Goal: Transaction & Acquisition: Purchase product/service

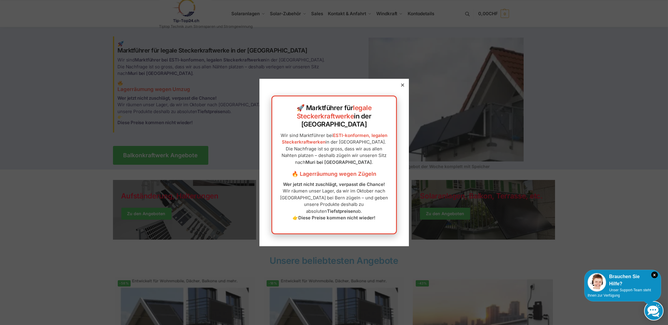
click at [401, 87] on icon at bounding box center [402, 85] width 3 height 3
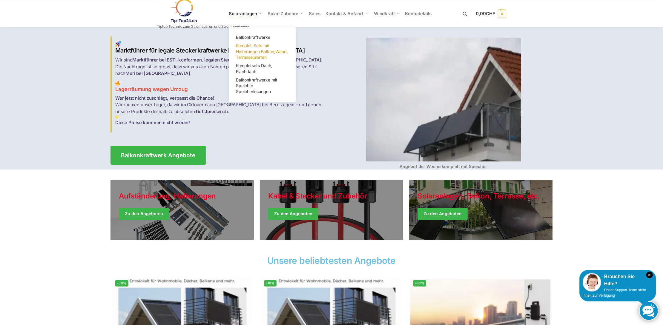
click at [248, 49] on span "Komplet-Sets mit Halterungen Balkon,Wand, Terrasse,Garten" at bounding box center [262, 51] width 52 height 17
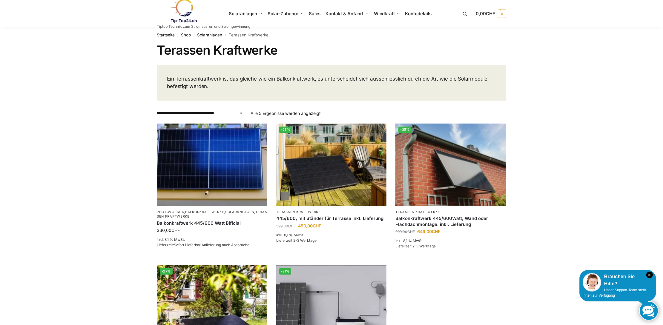
click at [238, 15] on link at bounding box center [204, 11] width 94 height 24
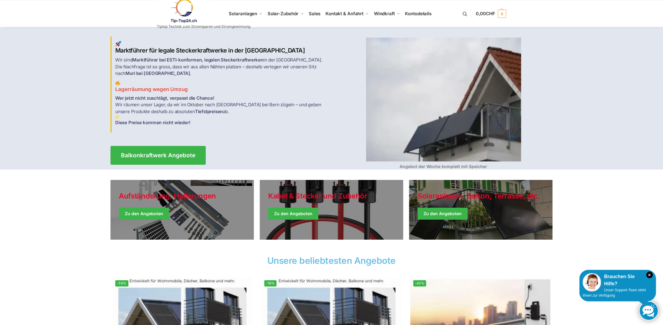
click at [238, 15] on link at bounding box center [204, 11] width 94 height 24
click at [249, 13] on link at bounding box center [204, 11] width 94 height 24
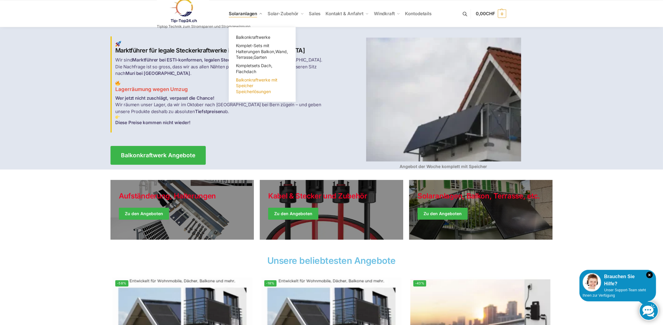
click at [250, 82] on link "Balkonkraftwerke mit Speicher Speicherlösungen" at bounding box center [262, 86] width 60 height 20
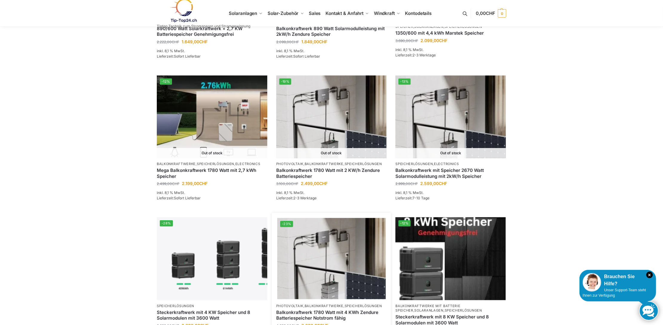
scroll to position [418, 0]
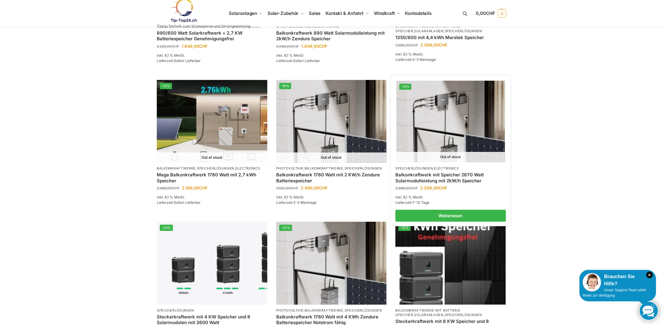
click at [435, 174] on link "Balkonkraftwerk mit Speicher 2670 Watt Solarmodulleistung mit 2kW/h Speicher" at bounding box center [451, 178] width 111 height 12
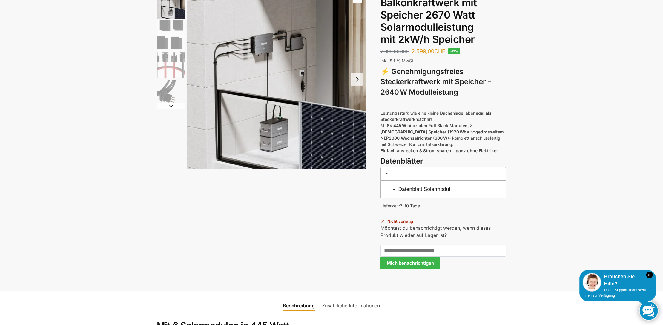
scroll to position [59, 0]
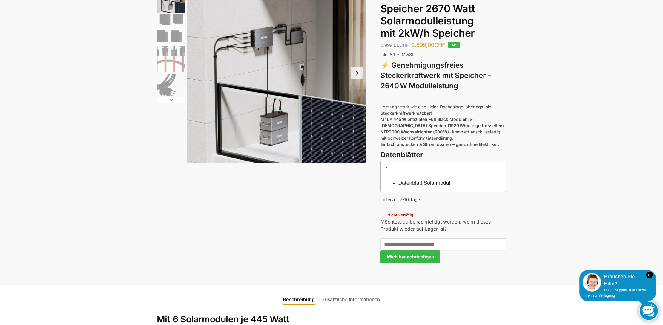
click at [420, 183] on link "Datenblatt Solarmodul" at bounding box center [425, 183] width 52 height 6
